Goal: Information Seeking & Learning: Learn about a topic

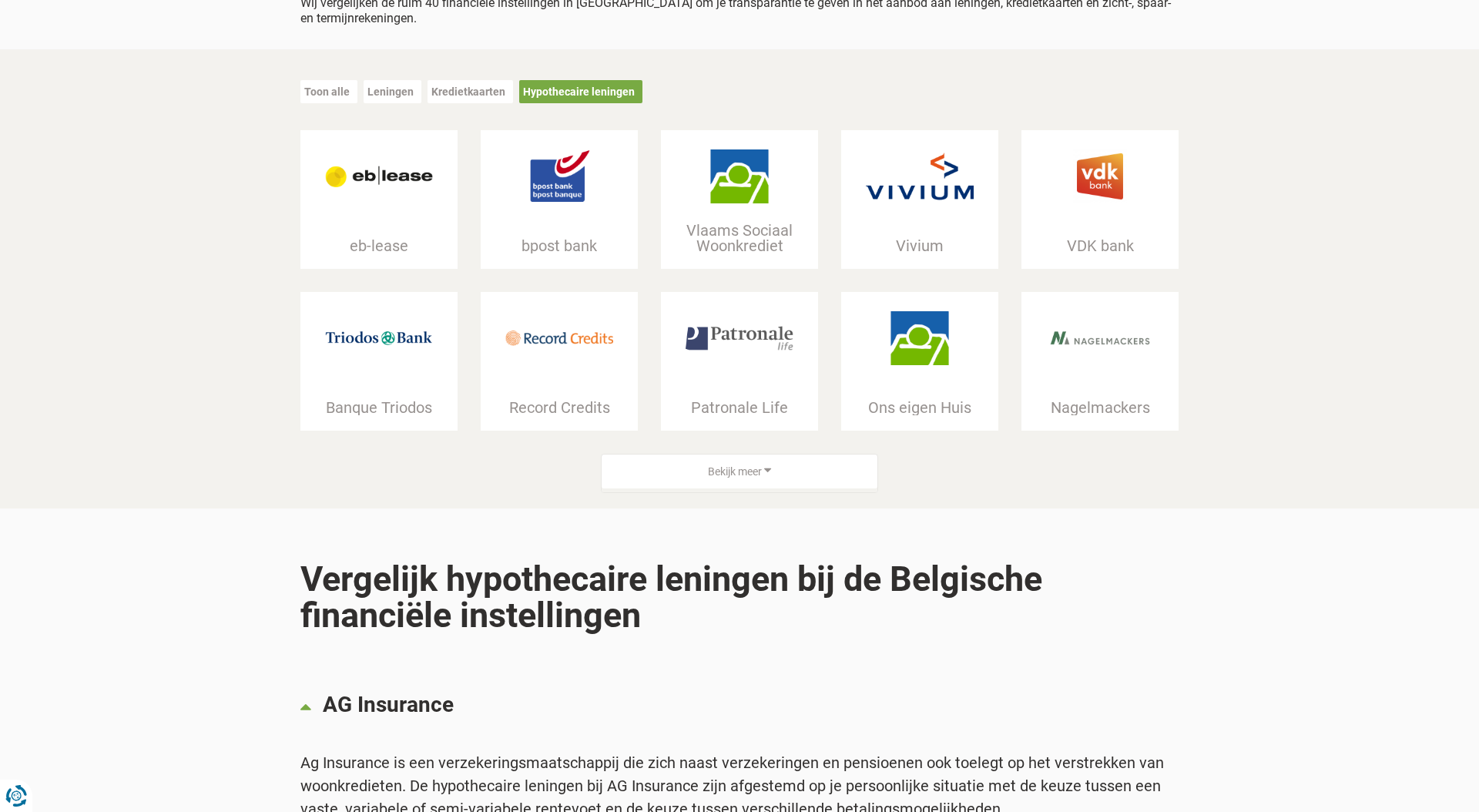
scroll to position [230, 0]
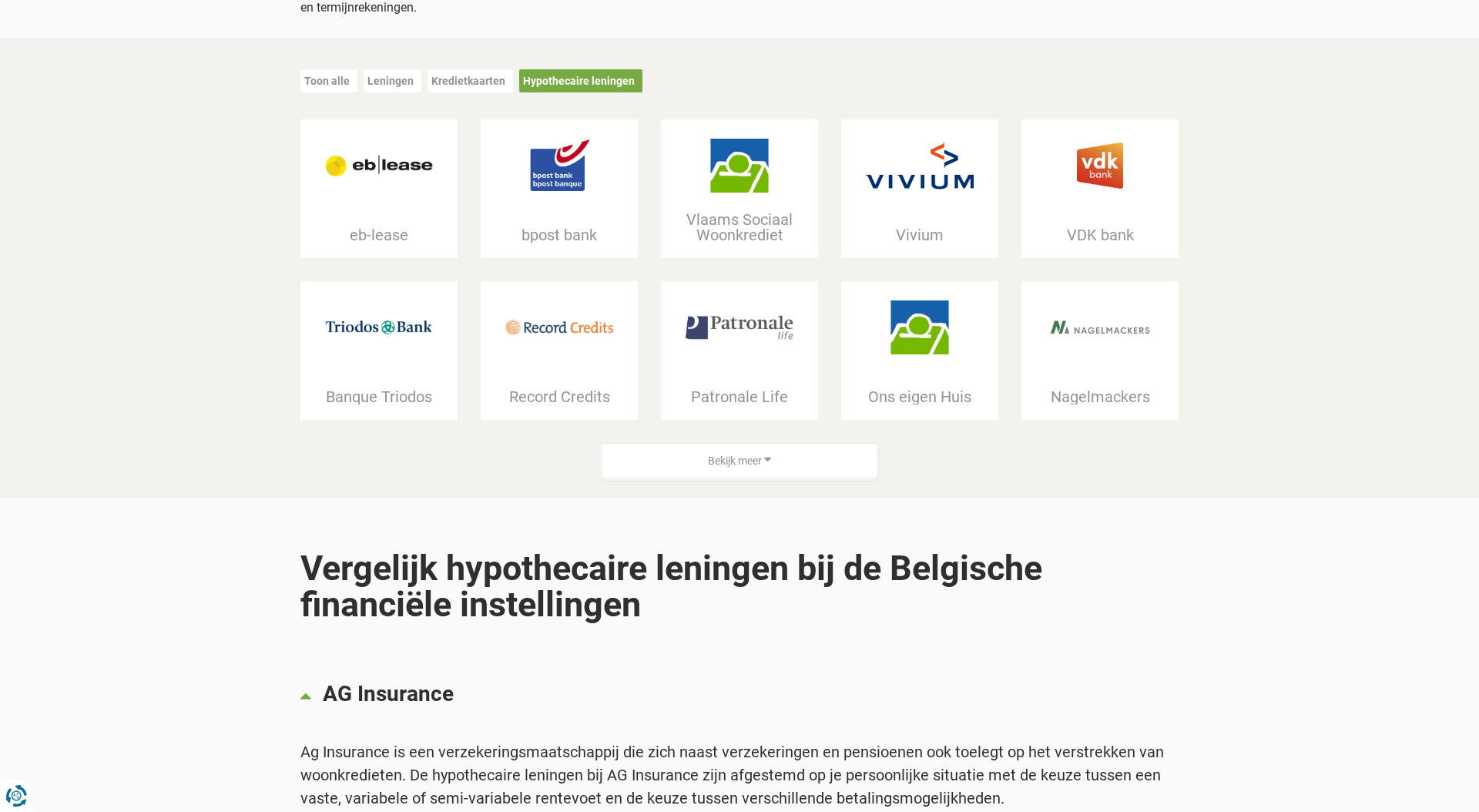
click at [730, 457] on span "Bekijk meer" at bounding box center [735, 461] width 54 height 16
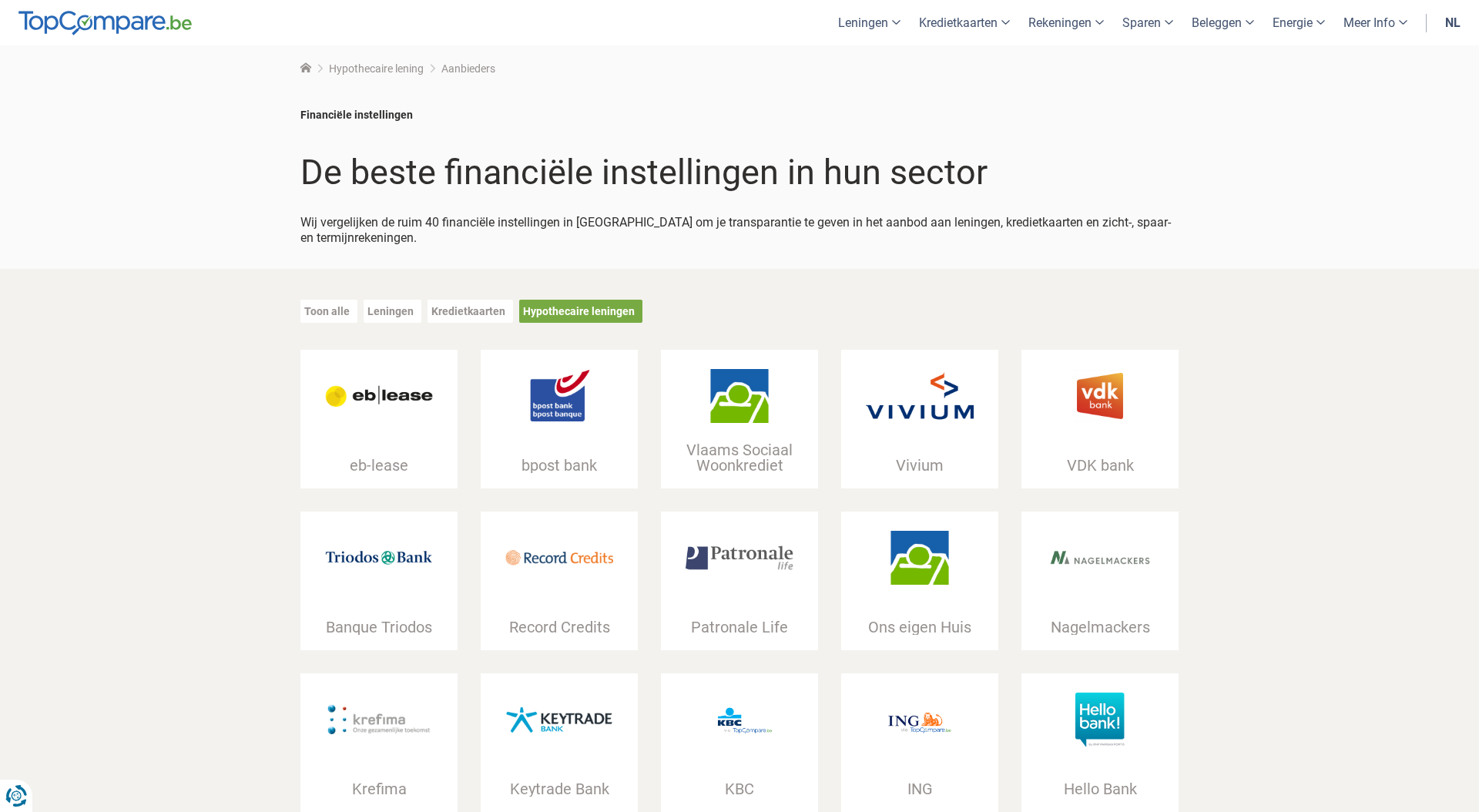
scroll to position [0, 0]
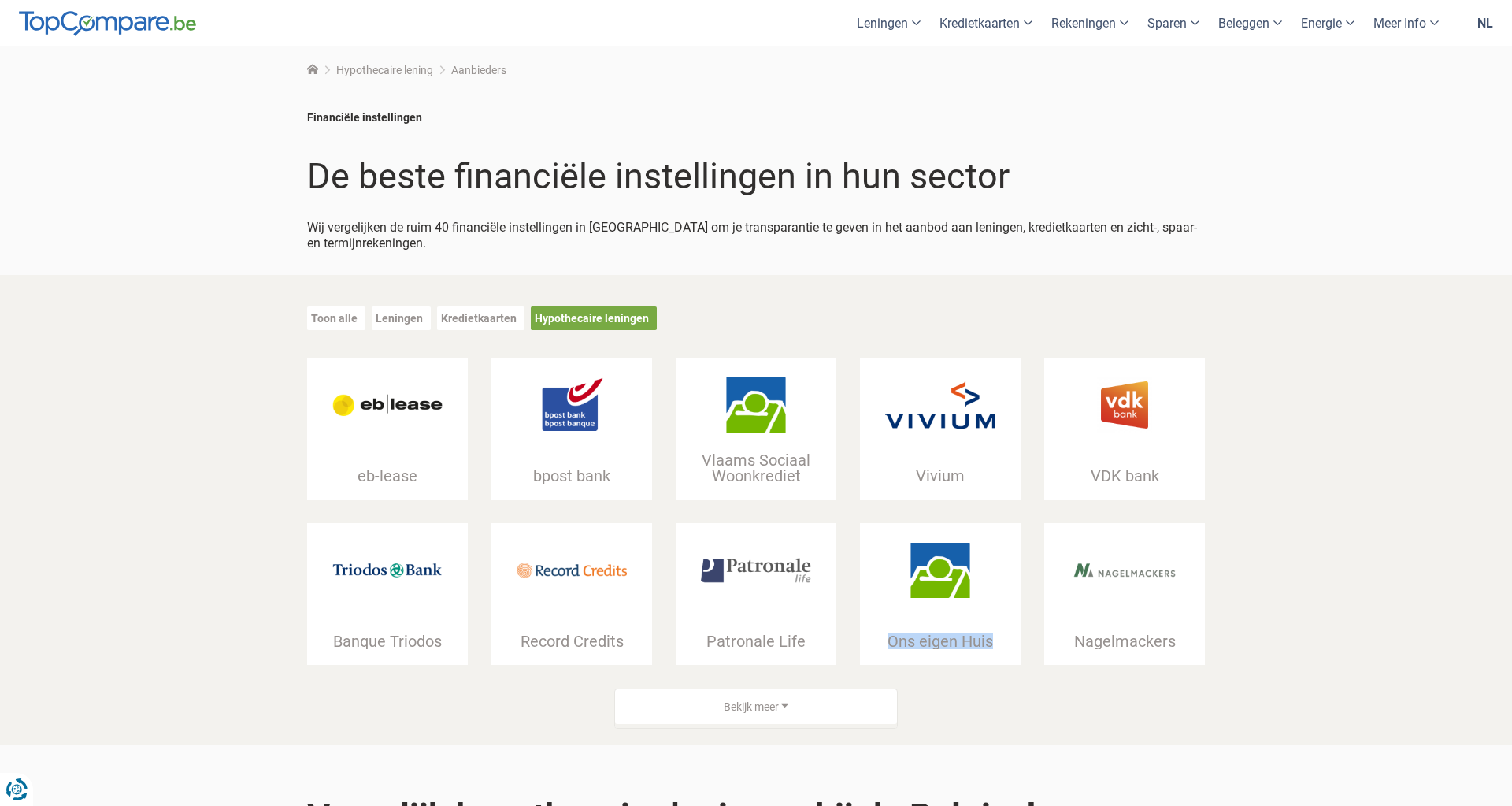
click at [604, 538] on div at bounding box center [572, 570] width 161 height 95
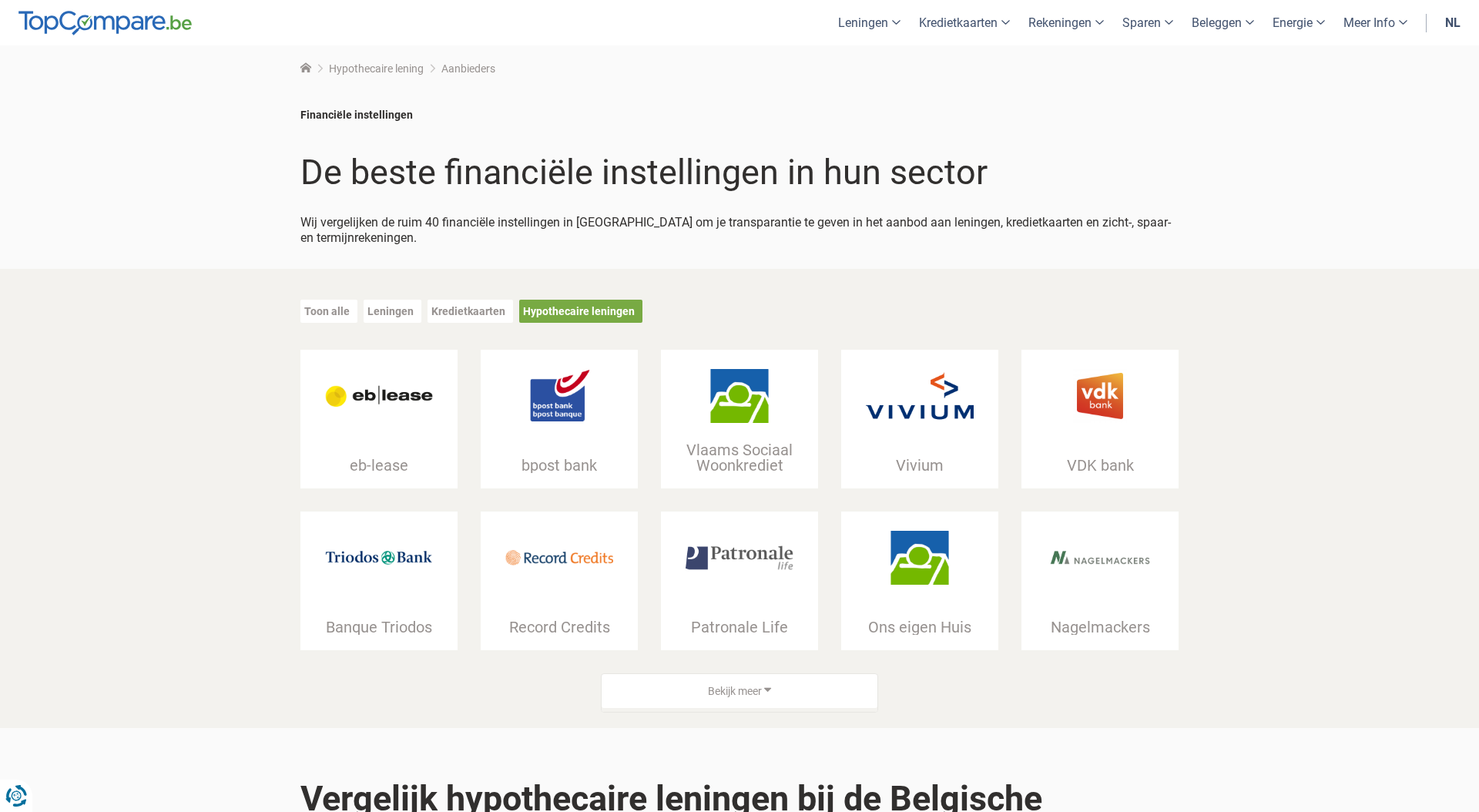
click at [959, 699] on div "Bekijk meer" at bounding box center [739, 693] width 902 height 40
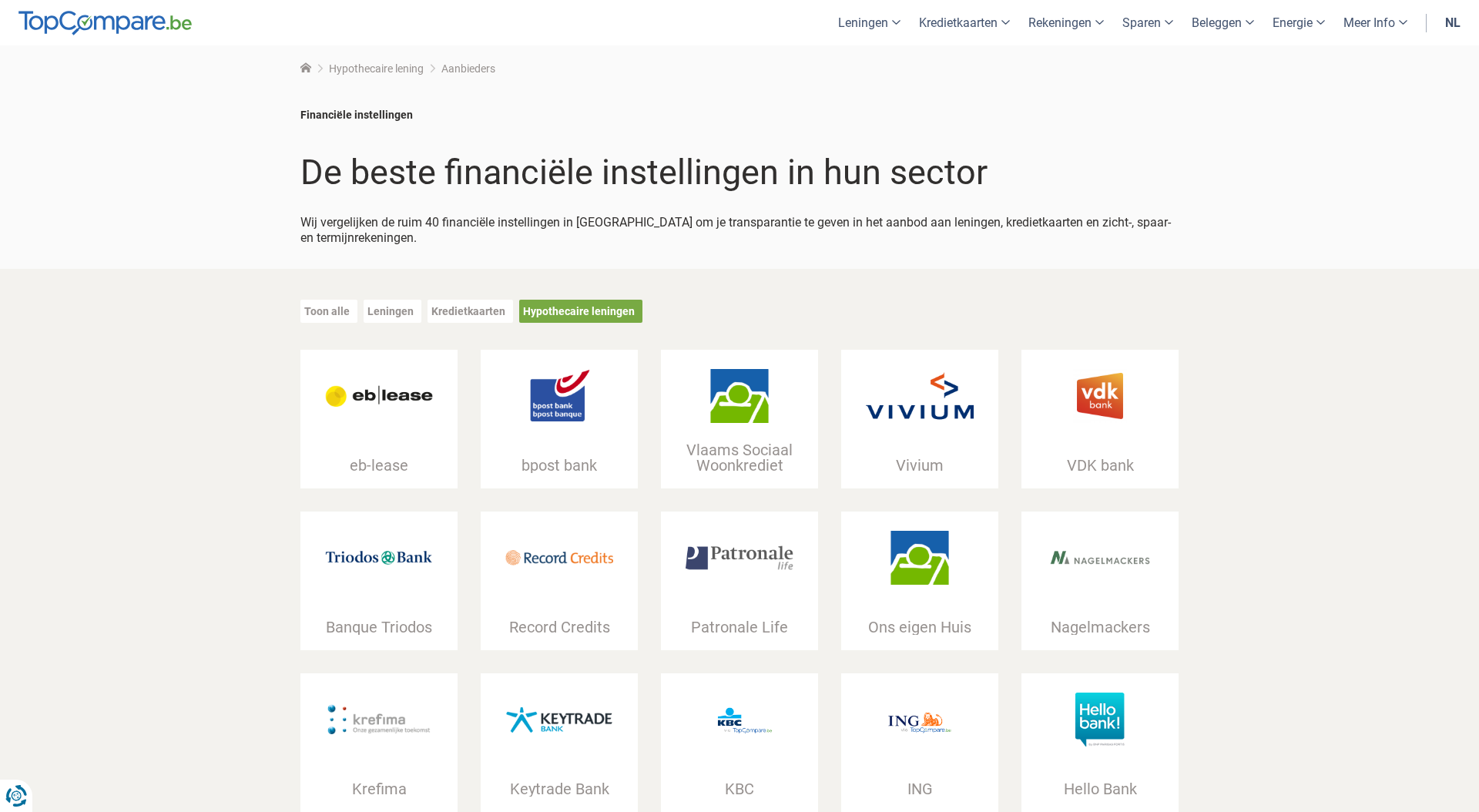
click at [912, 548] on img at bounding box center [920, 558] width 107 height 54
